Goal: Find contact information: Find contact information

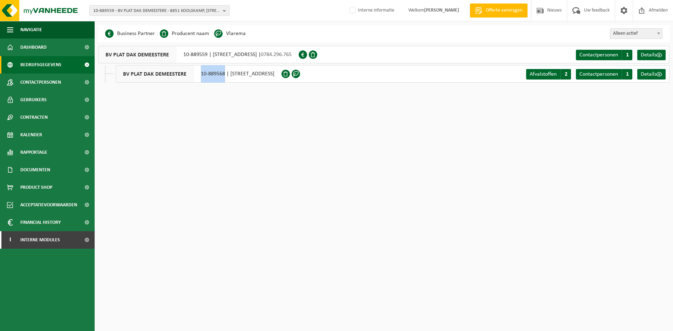
click at [173, 7] on span "10-889559 - BV PLAT DAK DEMEESTERE - 8851 KOOLSKAMP, ZWEVEZELESTRAAT 30" at bounding box center [156, 11] width 127 height 11
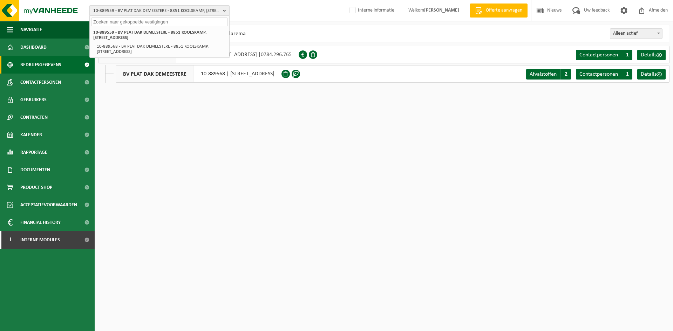
paste input "10-747103"
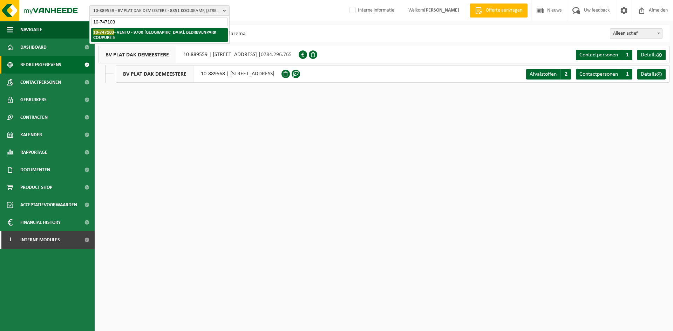
type input "10-747103"
click at [154, 29] on li "10-747103 - VENTO - 9700 OUDENAARDE, BEDRIJVENPARK COUPURE 5" at bounding box center [159, 35] width 137 height 14
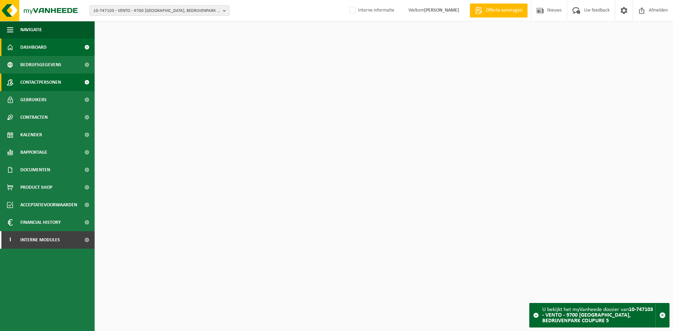
click at [35, 84] on span "Contactpersonen" at bounding box center [40, 83] width 41 height 18
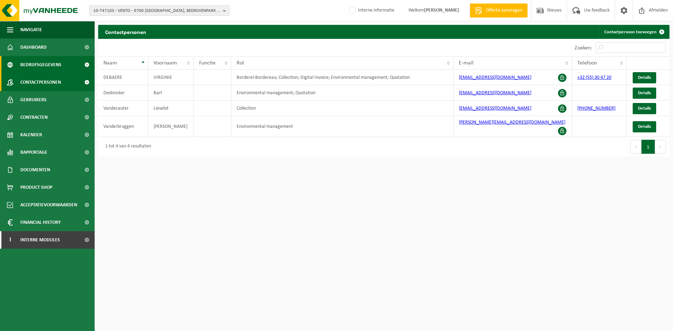
click at [29, 68] on span "Bedrijfsgegevens" at bounding box center [40, 65] width 41 height 18
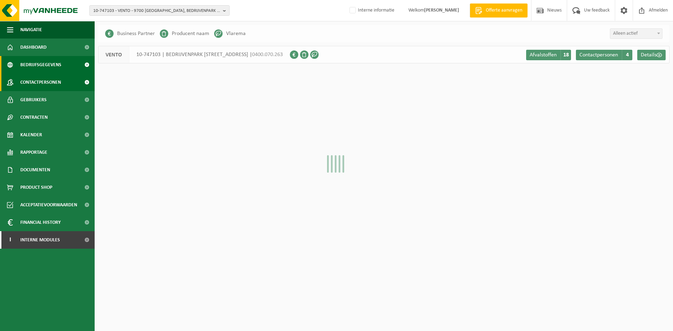
click at [39, 83] on span "Contactpersonen" at bounding box center [40, 83] width 41 height 18
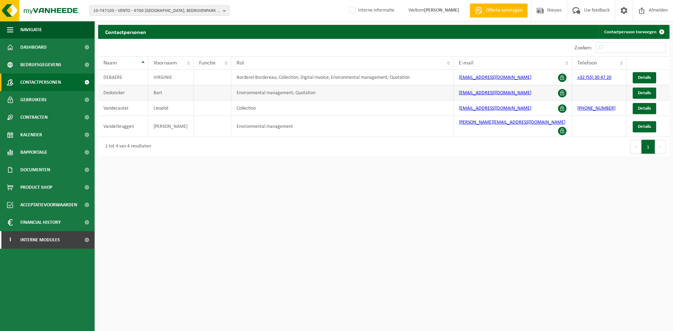
drag, startPoint x: 535, startPoint y: 96, endPoint x: 449, endPoint y: 100, distance: 86.4
click at [449, 100] on tr "Dedoncker Bart Environmental management; Quotation bart.dedoncker@ventogroup.co…" at bounding box center [383, 92] width 571 height 15
copy tr "bart.dedoncker@ventogroup.com"
drag, startPoint x: 117, startPoint y: 9, endPoint x: 119, endPoint y: 18, distance: 8.3
click at [117, 9] on span "10-747103 - VENTO - 9700 [GEOGRAPHIC_DATA], BEDRIJVENPARK COUPURE 5" at bounding box center [156, 11] width 127 height 11
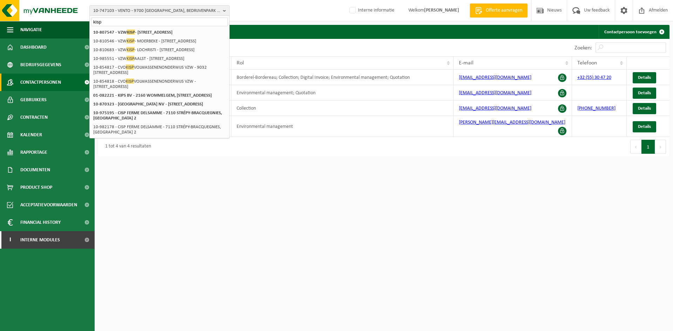
type input "kisp"
click at [131, 27] on div "10-747103 - VENTO - 9700 OUDENAARDE, BEDRIJVENPARK COUPURE 5 10-807547 - VZW KI…" at bounding box center [160, 164] width 140 height 275
click at [131, 29] on span "KISP" at bounding box center [131, 31] width 8 height 5
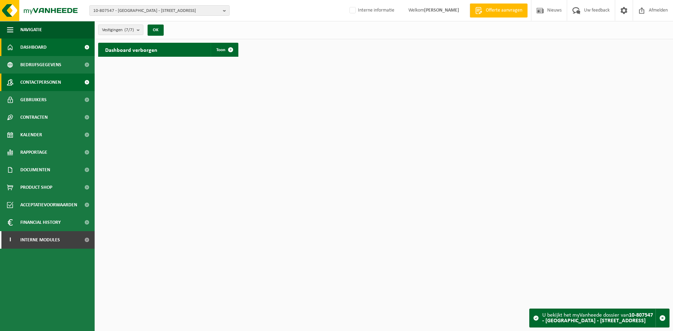
click at [63, 82] on link "Contactpersonen" at bounding box center [47, 83] width 95 height 18
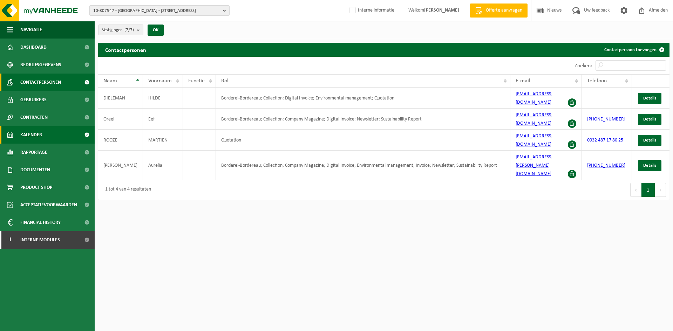
click at [43, 133] on link "Kalender" at bounding box center [47, 135] width 95 height 18
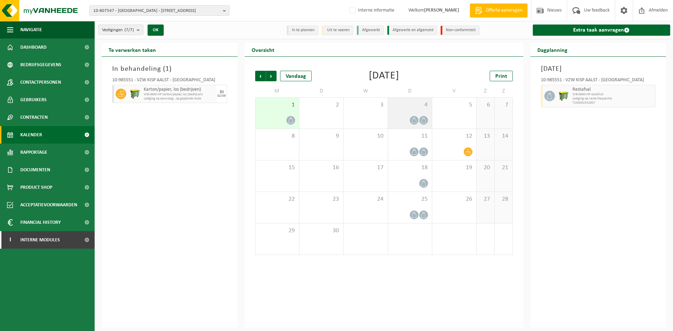
click at [398, 113] on div "4" at bounding box center [410, 113] width 44 height 31
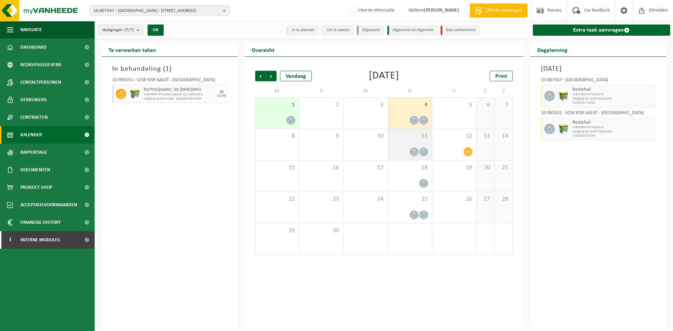
click at [397, 133] on span "11" at bounding box center [410, 137] width 37 height 8
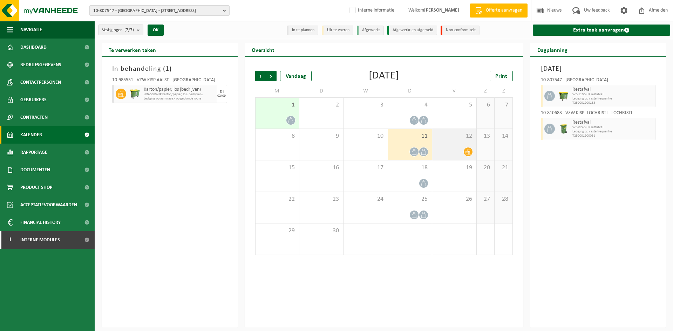
click at [453, 141] on div "12" at bounding box center [454, 144] width 44 height 31
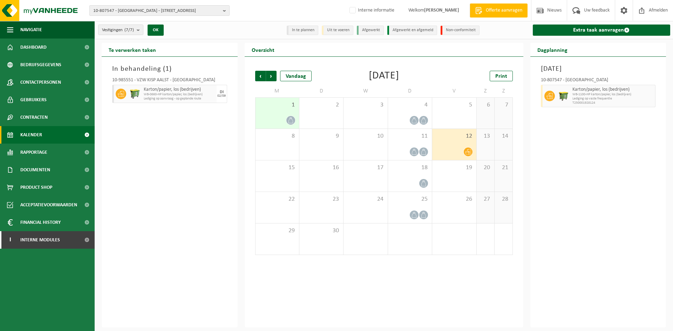
click at [171, 11] on span "10-807547 - VZW KISP - 9030 MARIAKERKE, INDUSTRIEWEG 114 G" at bounding box center [156, 11] width 127 height 11
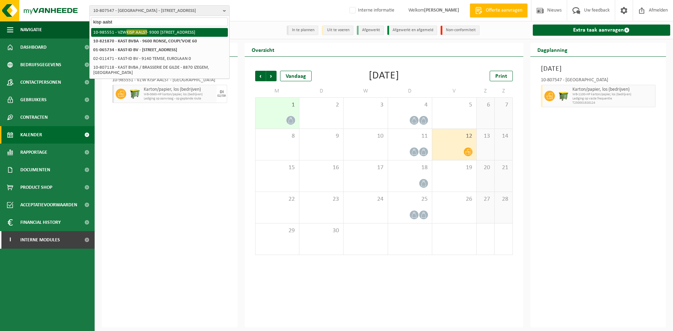
type input "kisp aalst"
click at [168, 35] on li "10-985551 - VZW KISP AALST - 9300 AALST, LIEFDADIGHEIDSTRAAT 1" at bounding box center [159, 32] width 137 height 9
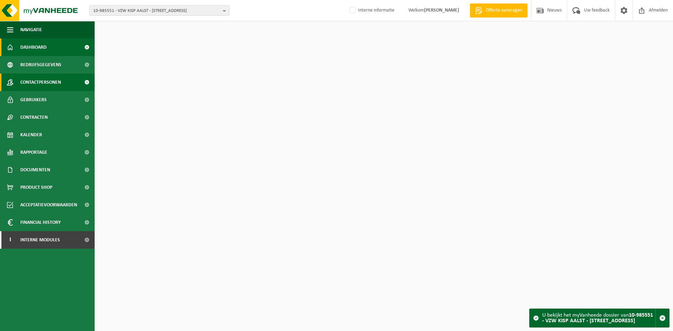
click at [29, 86] on span "Contactpersonen" at bounding box center [40, 83] width 41 height 18
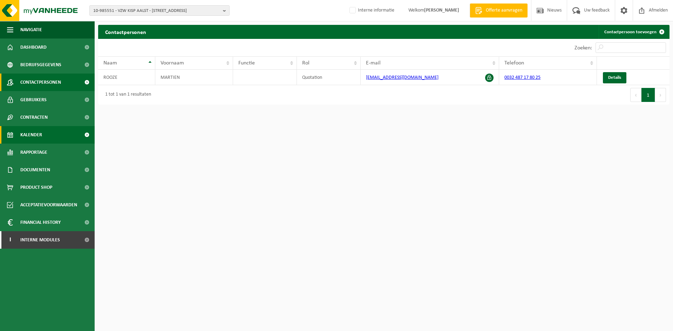
click at [29, 129] on span "Kalender" at bounding box center [31, 135] width 22 height 18
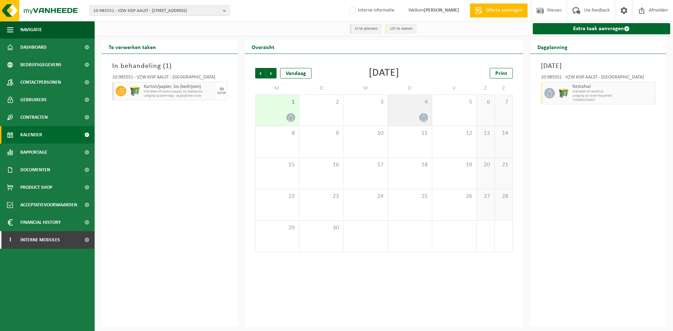
click at [406, 110] on div "4" at bounding box center [410, 110] width 44 height 31
click at [264, 76] on span "Vorige" at bounding box center [260, 73] width 11 height 11
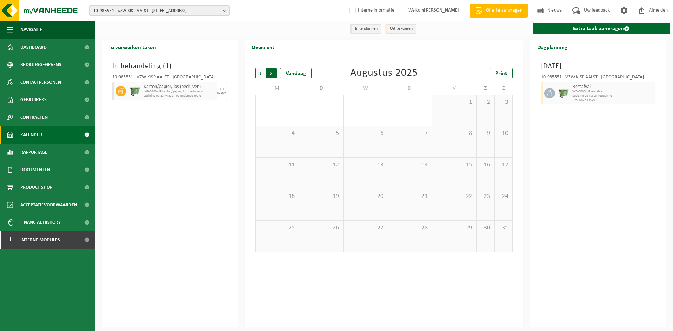
click at [261, 73] on span "Vorige" at bounding box center [260, 73] width 11 height 11
drag, startPoint x: 260, startPoint y: 72, endPoint x: 300, endPoint y: 81, distance: 41.3
click at [260, 72] on span "Vorige" at bounding box center [260, 73] width 11 height 11
click at [261, 75] on span "Vorige" at bounding box center [260, 73] width 11 height 11
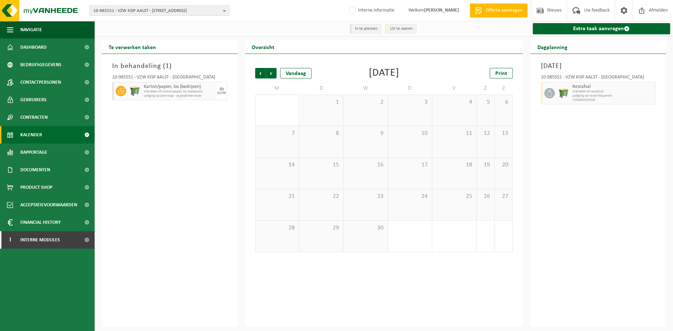
click at [261, 75] on span "Vorige" at bounding box center [260, 73] width 11 height 11
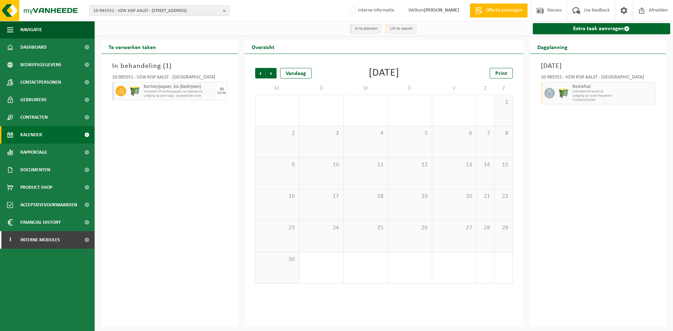
click at [261, 75] on span "Vorige" at bounding box center [260, 73] width 11 height 11
click at [275, 76] on span "Volgende" at bounding box center [271, 73] width 11 height 11
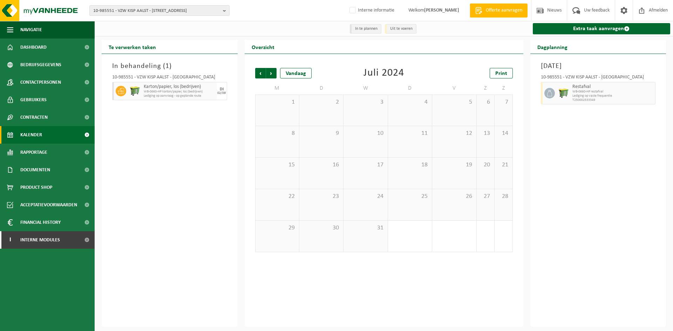
click at [275, 76] on span "Volgende" at bounding box center [271, 73] width 11 height 11
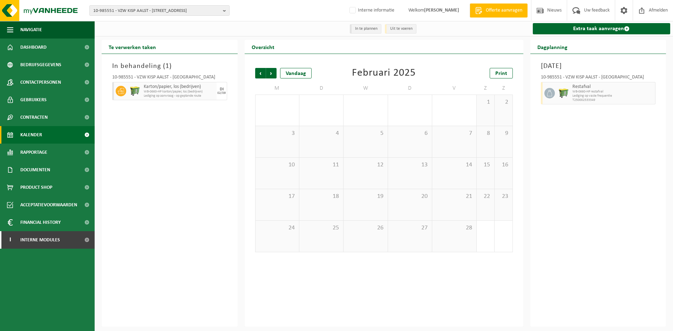
click at [275, 76] on span "Volgende" at bounding box center [271, 73] width 11 height 11
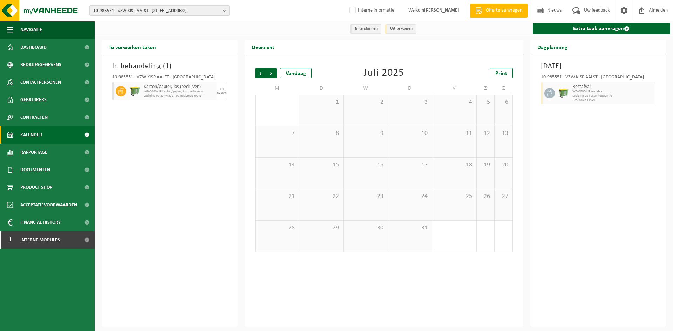
click at [275, 76] on span "Volgende" at bounding box center [271, 73] width 11 height 11
click at [411, 112] on div "4" at bounding box center [410, 110] width 44 height 31
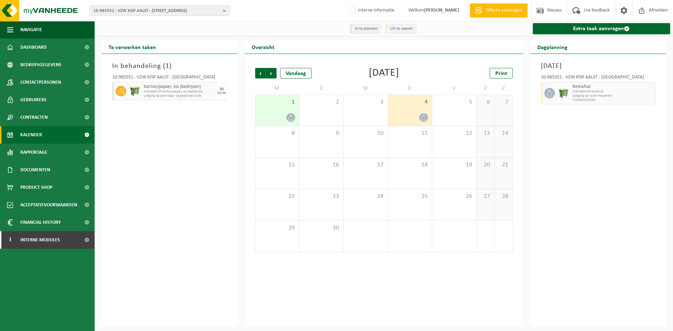
click at [204, 94] on span "Lediging op aanvraag - op geplande route" at bounding box center [179, 96] width 71 height 4
drag, startPoint x: 134, startPoint y: 77, endPoint x: 112, endPoint y: 79, distance: 22.5
click at [112, 79] on div "10-985551 - VZW KISP AALST - AALST Karton/papier, los (bedrijven) WB-0660-HP ka…" at bounding box center [170, 87] width 122 height 30
copy div "10-985551"
click at [109, 10] on span "10-985551 - VZW KISP AALST - 9300 AALST, LIEFDADIGHEIDSTRAAT 1" at bounding box center [156, 11] width 127 height 11
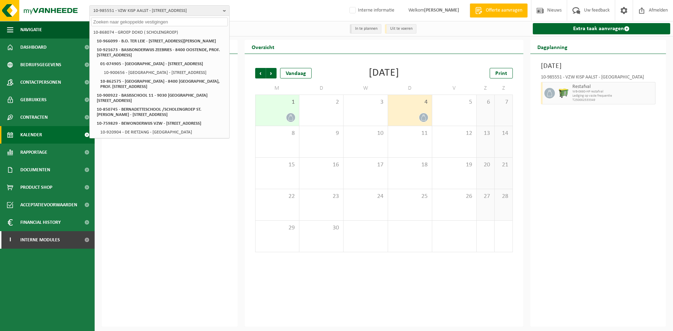
click at [225, 214] on div "In behandeling ( 1 ) 10-985551 - VZW KISP AALST - AALST Karton/papier, los (bed…" at bounding box center [170, 190] width 136 height 273
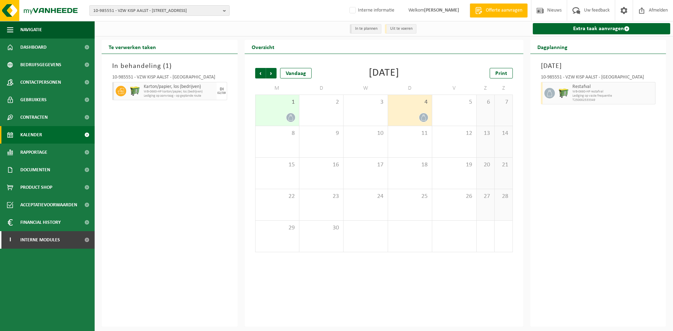
click at [145, 5] on button "10-985551 - VZW KISP AALST - 9300 AALST, LIEFDADIGHEIDSTRAAT 1" at bounding box center [159, 10] width 140 height 11
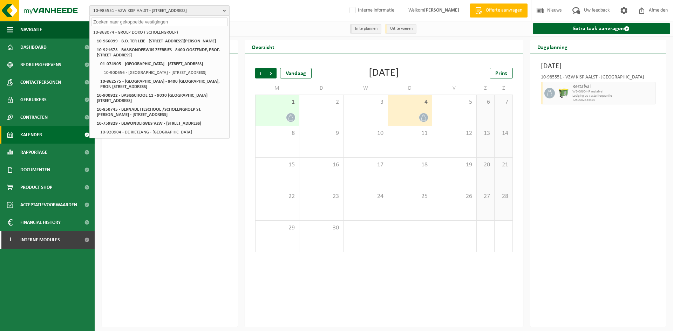
click at [148, 22] on input "text" at bounding box center [159, 22] width 137 height 9
paste input "01-083268"
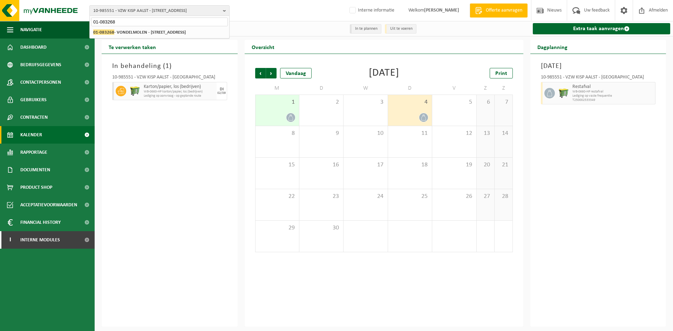
type input "01-083268"
click at [175, 29] on li "01-083268 - VONDELMOLEN - 9280 LEBBEKE, DENDERMONDSESTEENWEG 208" at bounding box center [159, 32] width 137 height 9
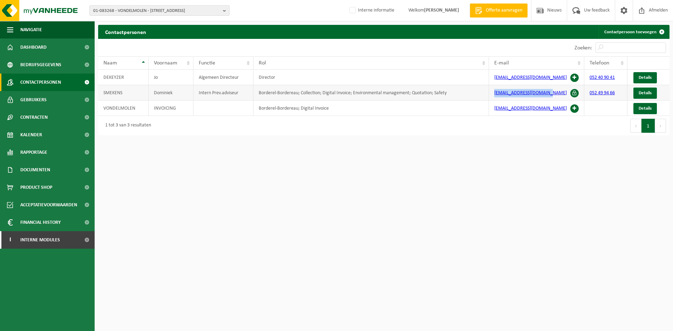
drag, startPoint x: 550, startPoint y: 90, endPoint x: 491, endPoint y: 90, distance: 59.6
click at [491, 90] on td "dsmekens@vondelmolen.be" at bounding box center [536, 92] width 95 height 15
copy link "dsmekens@vondelmolen.be"
click at [167, 6] on span "01-083268 - VONDELMOLEN - [STREET_ADDRESS]" at bounding box center [156, 11] width 127 height 11
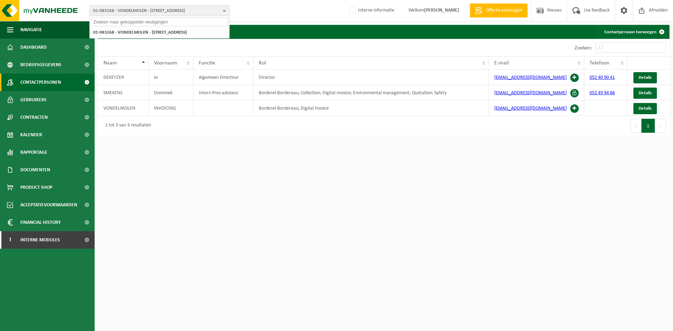
click at [160, 20] on input "text" at bounding box center [159, 22] width 137 height 9
paste input "10-965569"
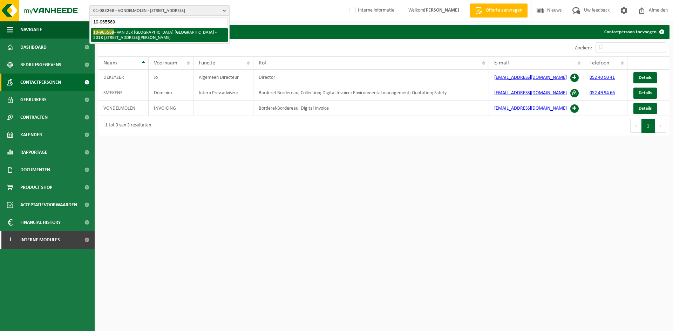
type input "10-965569"
click at [153, 34] on li "10-965569 - VAN DER VALK HOTEL PARK LANE ANTWERPEN NV - 2018 ANTWERPEN, ANTOON …" at bounding box center [159, 35] width 137 height 14
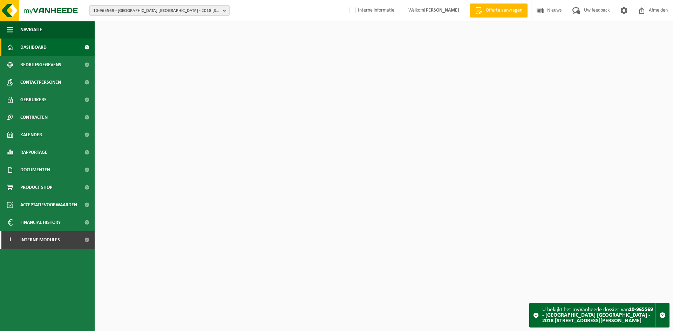
click at [40, 67] on span "Bedrijfsgegevens" at bounding box center [40, 65] width 41 height 18
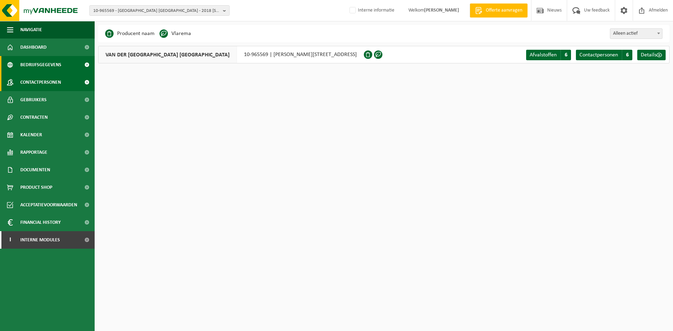
click at [71, 86] on link "Contactpersonen" at bounding box center [47, 83] width 95 height 18
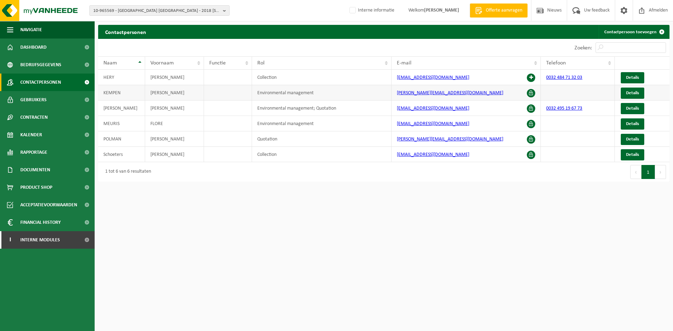
drag, startPoint x: 477, startPoint y: 76, endPoint x: 363, endPoint y: 93, distance: 115.1
click at [376, 82] on tr "[PERSON_NAME] Collection [PERSON_NAME][EMAIL_ADDRESS][DOMAIN_NAME] 0032 484 71 …" at bounding box center [383, 77] width 571 height 15
copy tr "[EMAIL_ADDRESS][DOMAIN_NAME]"
click at [142, 10] on span "10-965569 - [GEOGRAPHIC_DATA] [GEOGRAPHIC_DATA] - 2018 [STREET_ADDRESS][PERSON_…" at bounding box center [156, 11] width 127 height 11
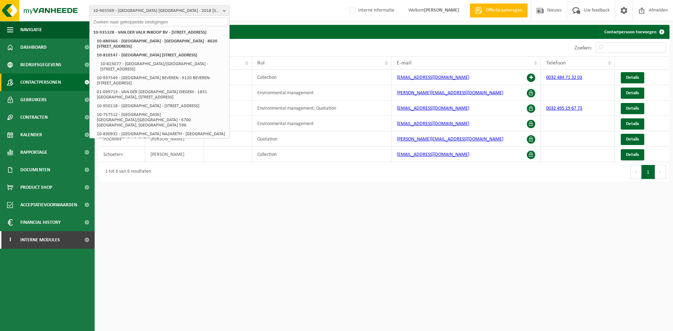
paste input "10-868288"
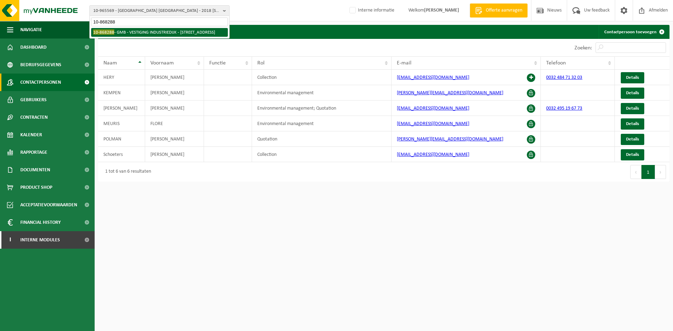
type input "10-868288"
click at [136, 33] on li "10-868288 - GMB - VESTIGING INDUSTRIEDIJK - [STREET_ADDRESS]" at bounding box center [159, 32] width 137 height 9
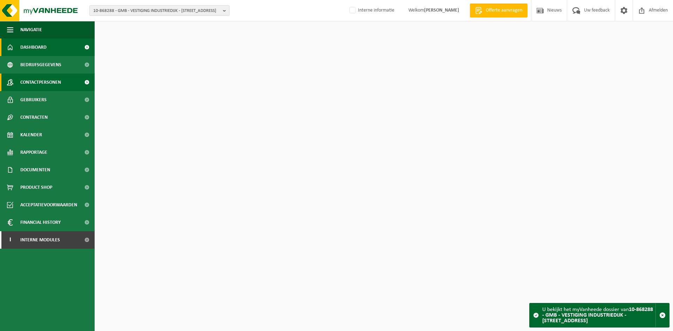
click at [27, 85] on span "Contactpersonen" at bounding box center [40, 83] width 41 height 18
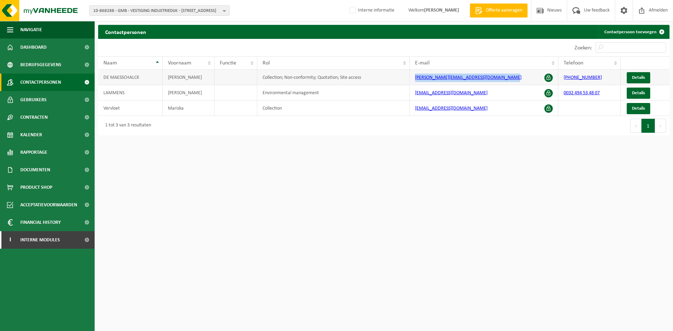
drag, startPoint x: 512, startPoint y: 78, endPoint x: 402, endPoint y: 73, distance: 109.5
click at [402, 73] on tr "[PERSON_NAME] Collection; Non-conformity; Quotation; Site access [PERSON_NAME][…" at bounding box center [383, 77] width 571 height 15
copy tr "[PERSON_NAME][EMAIL_ADDRESS][DOMAIN_NAME]"
